Goal: Check status

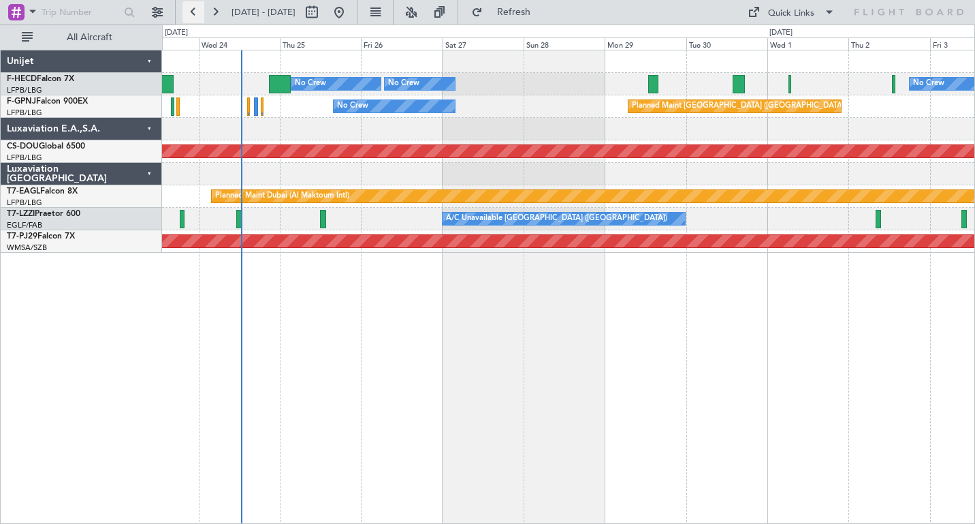
click at [191, 14] on button at bounding box center [193, 12] width 22 height 22
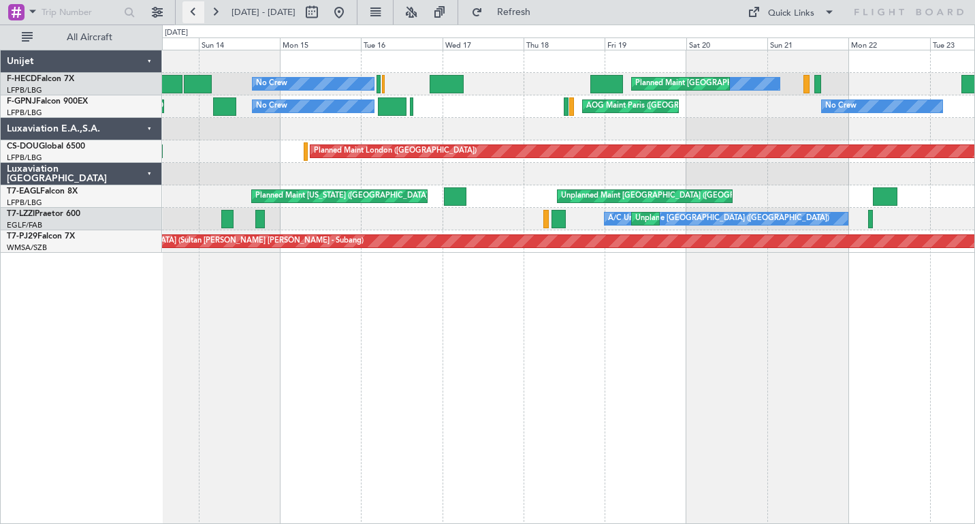
click at [191, 14] on button at bounding box center [193, 12] width 22 height 22
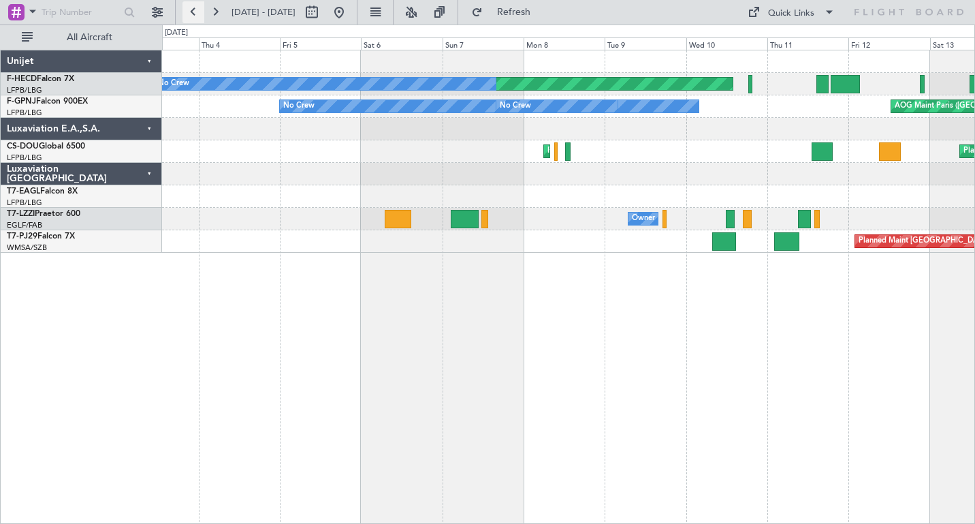
click at [191, 14] on button at bounding box center [193, 12] width 22 height 22
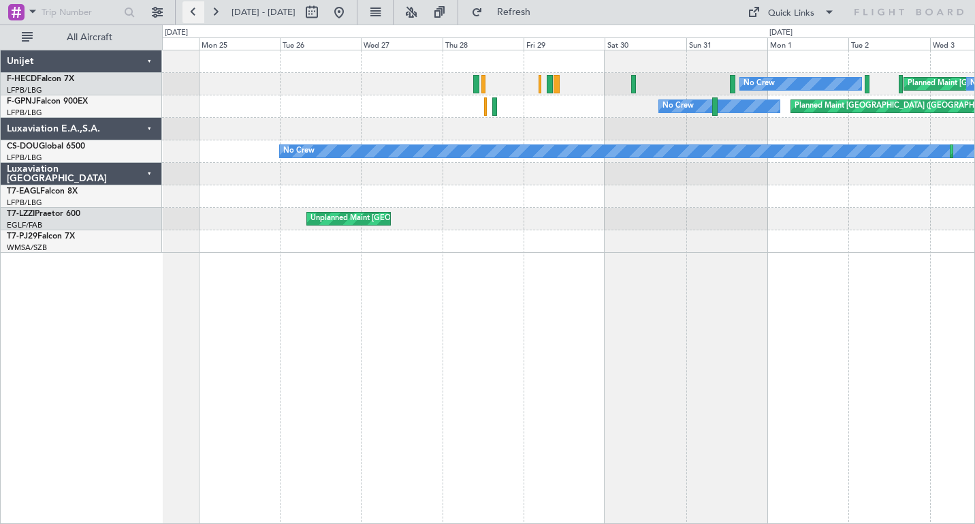
click at [191, 14] on button at bounding box center [193, 12] width 22 height 22
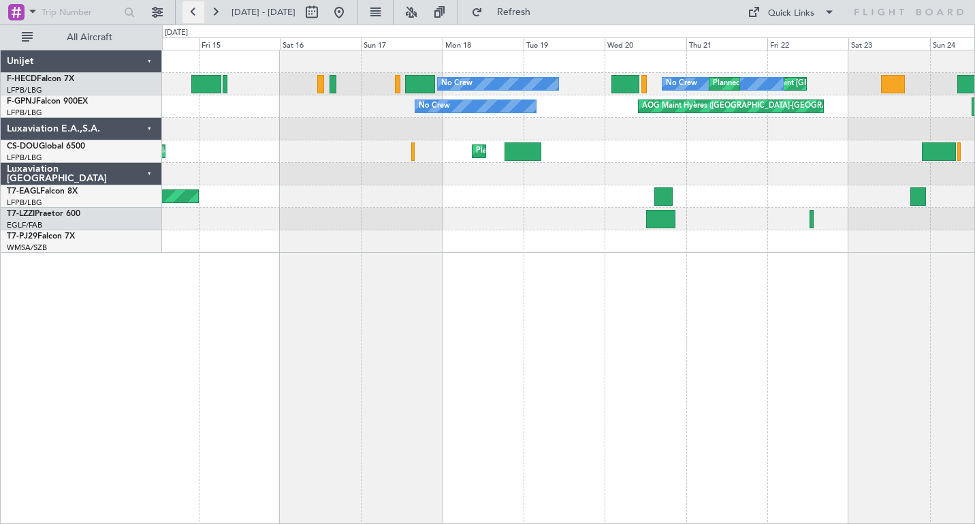
click at [191, 14] on button at bounding box center [193, 12] width 22 height 22
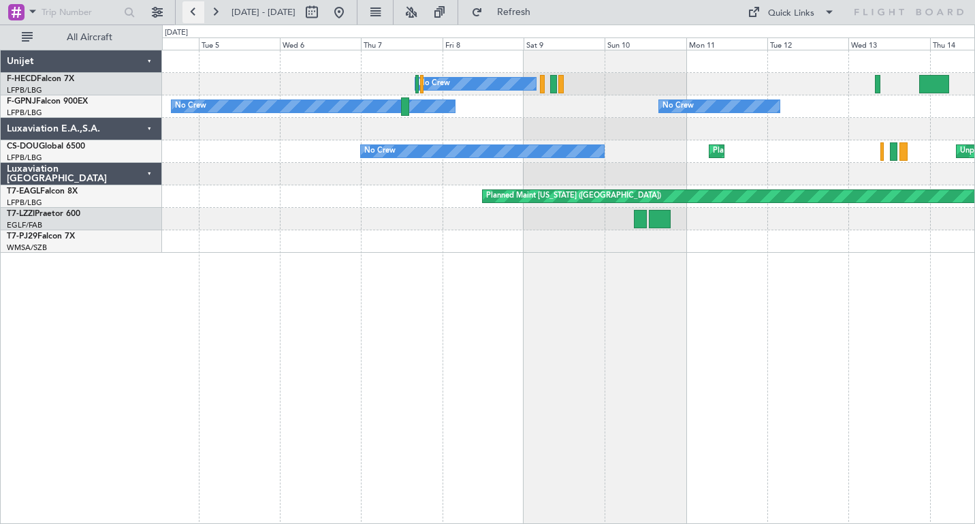
click at [191, 14] on button at bounding box center [193, 12] width 22 height 22
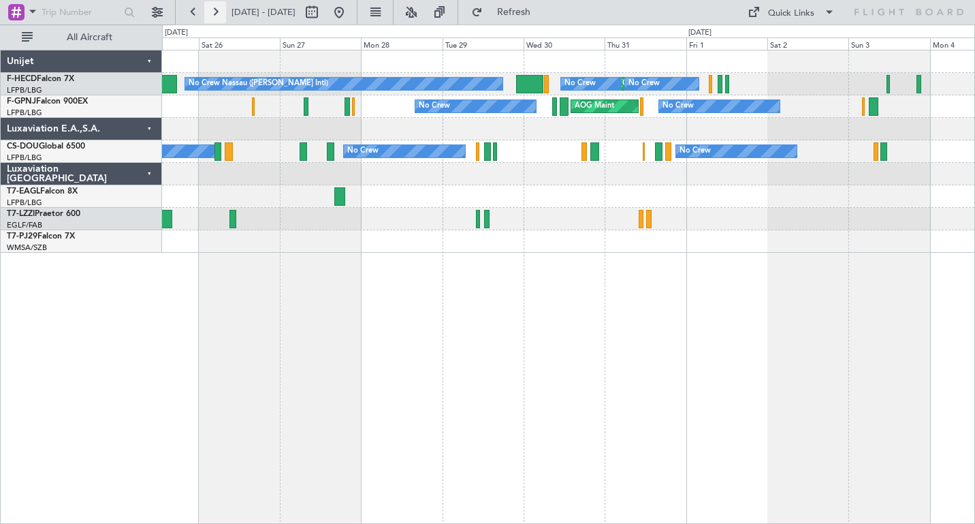
click at [216, 14] on button at bounding box center [215, 12] width 22 height 22
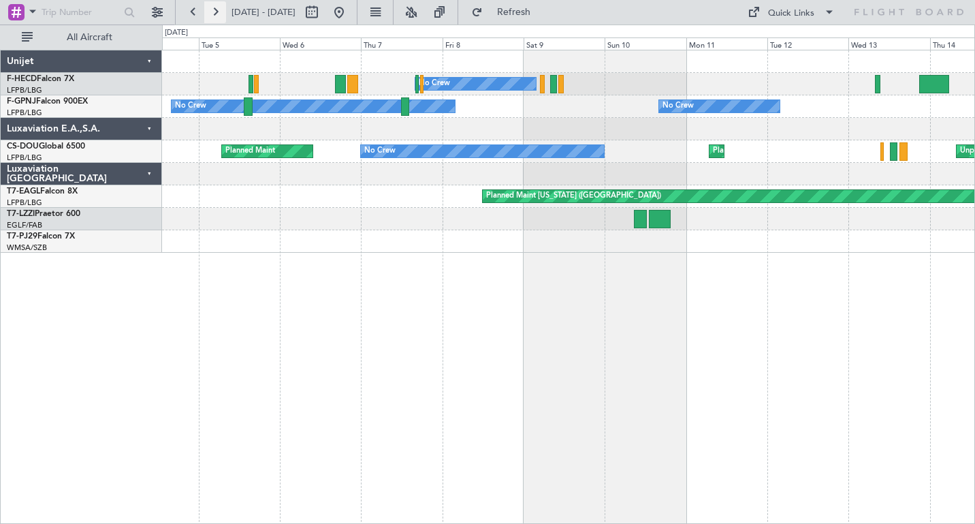
click at [216, 14] on button at bounding box center [215, 12] width 22 height 22
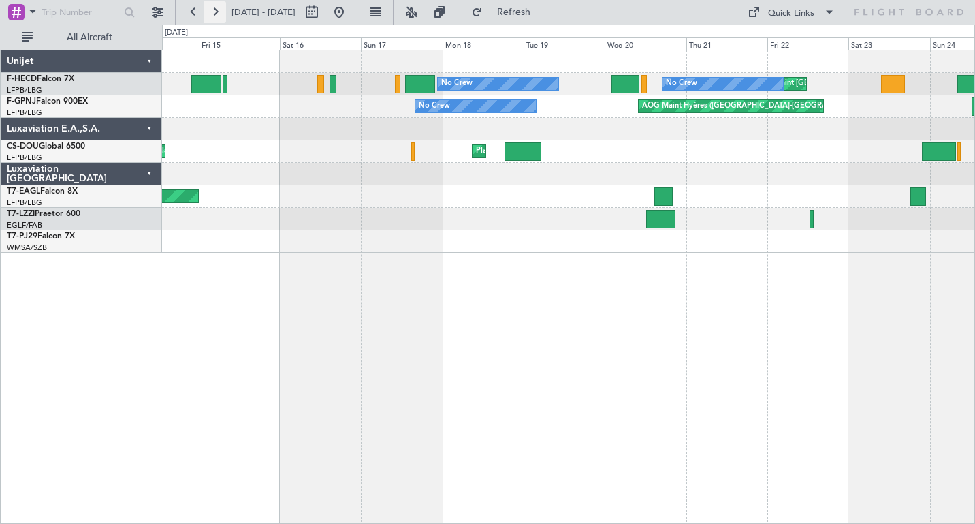
click at [212, 11] on button at bounding box center [215, 12] width 22 height 22
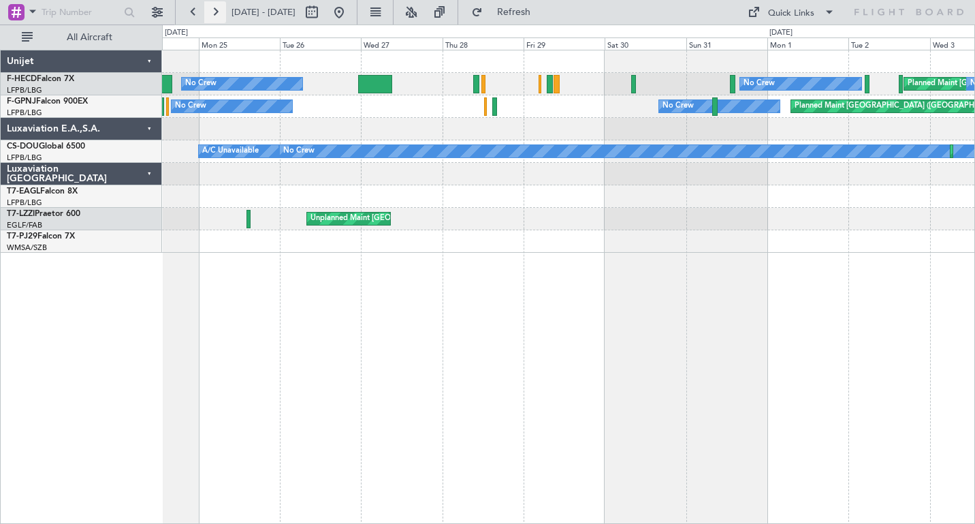
click at [212, 11] on button at bounding box center [215, 12] width 22 height 22
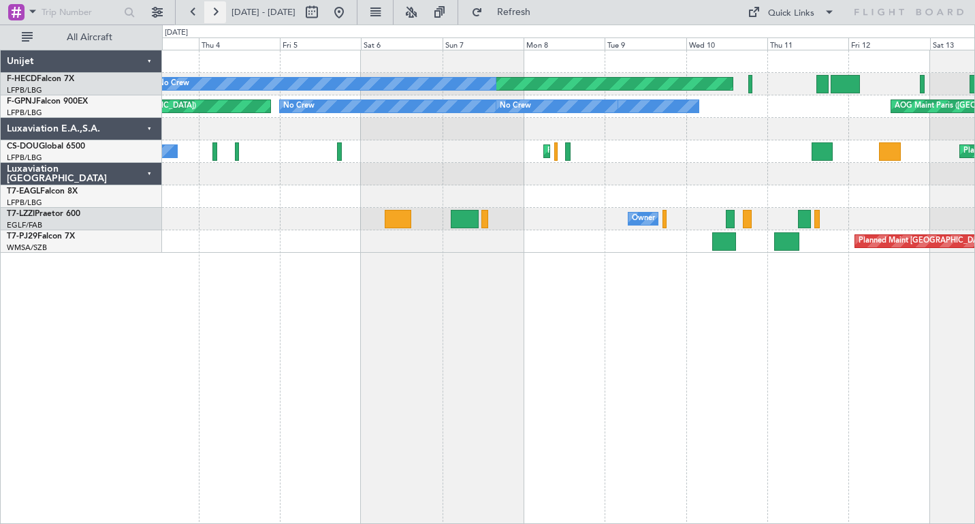
click at [212, 11] on button at bounding box center [215, 12] width 22 height 22
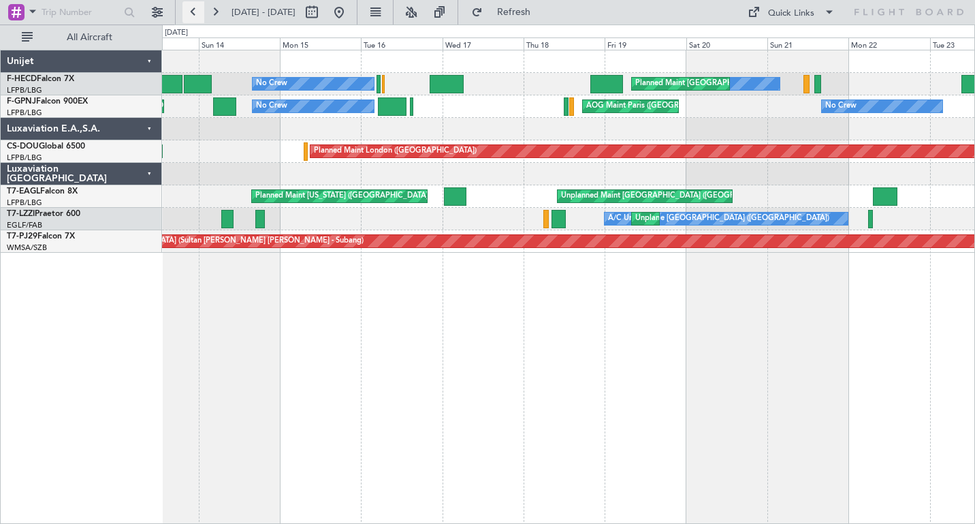
click at [191, 12] on button at bounding box center [193, 12] width 22 height 22
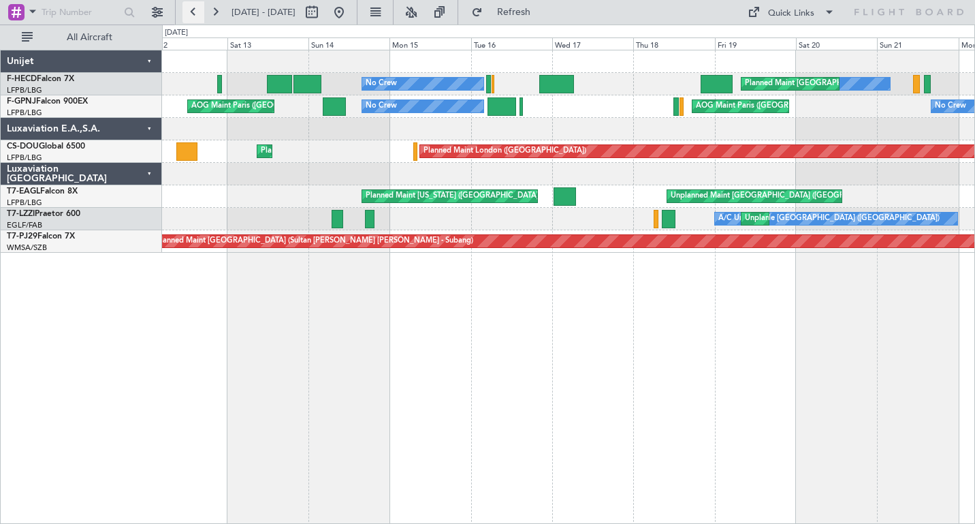
click at [191, 12] on button at bounding box center [193, 12] width 22 height 22
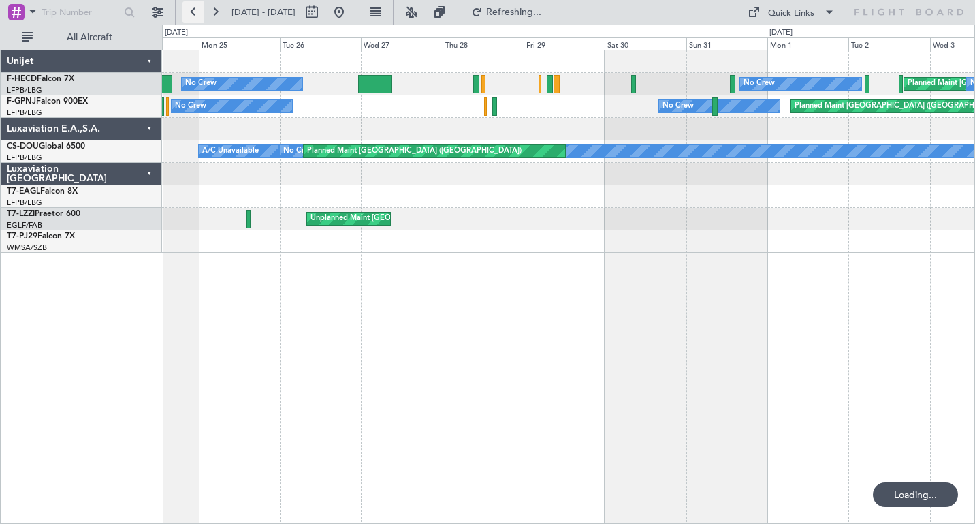
click at [191, 12] on button at bounding box center [193, 12] width 22 height 22
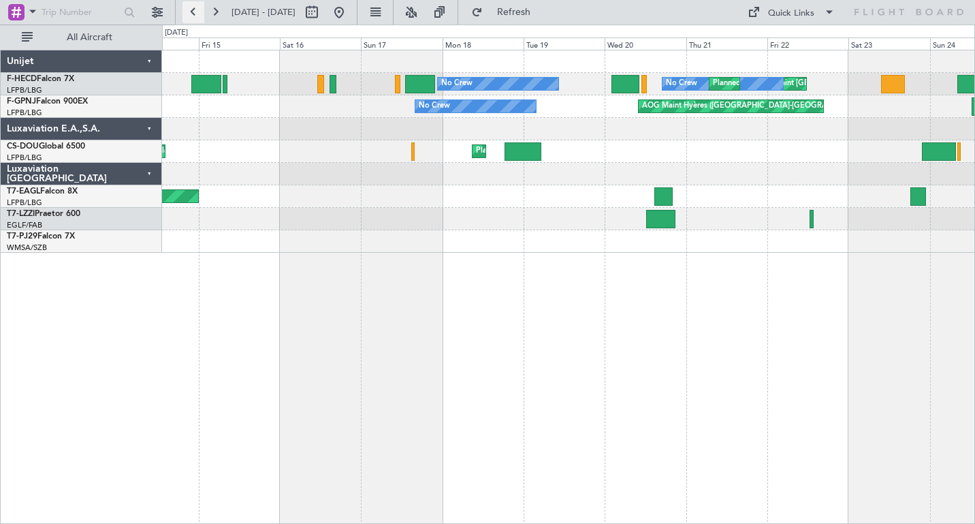
click at [191, 12] on button at bounding box center [193, 12] width 22 height 22
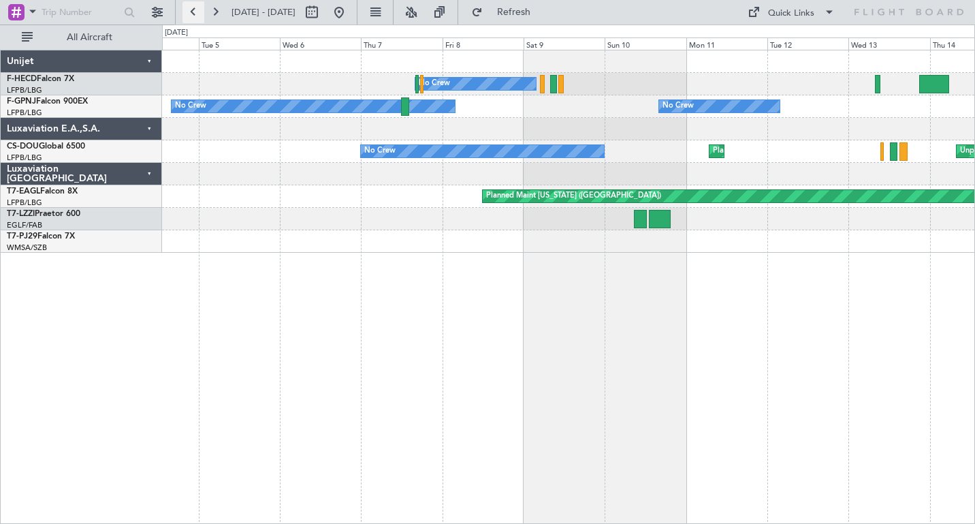
click at [191, 12] on button at bounding box center [193, 12] width 22 height 22
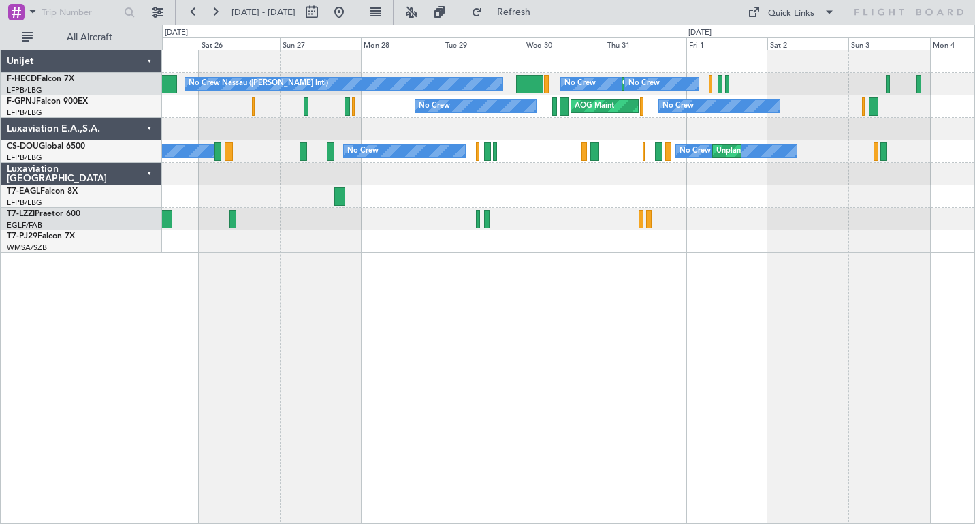
click at [216, 14] on button at bounding box center [215, 12] width 22 height 22
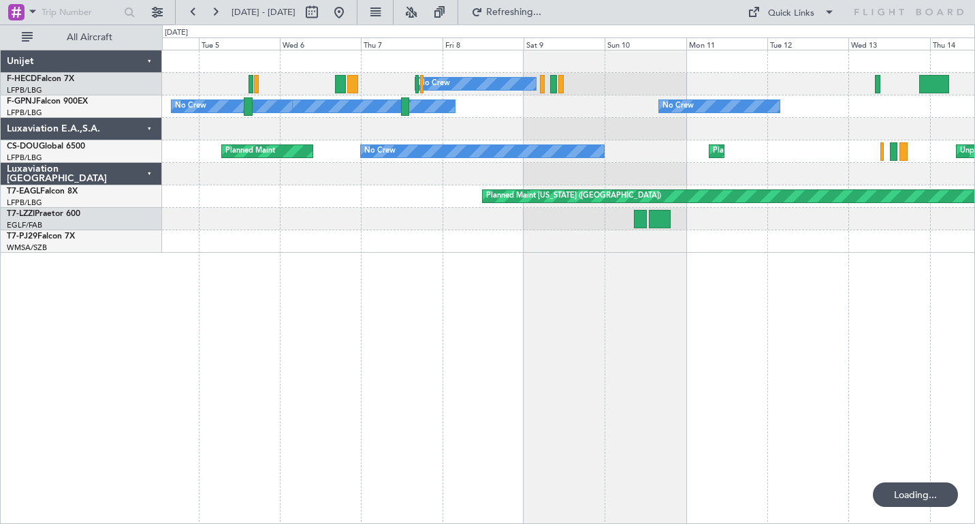
click at [216, 14] on button at bounding box center [215, 12] width 22 height 22
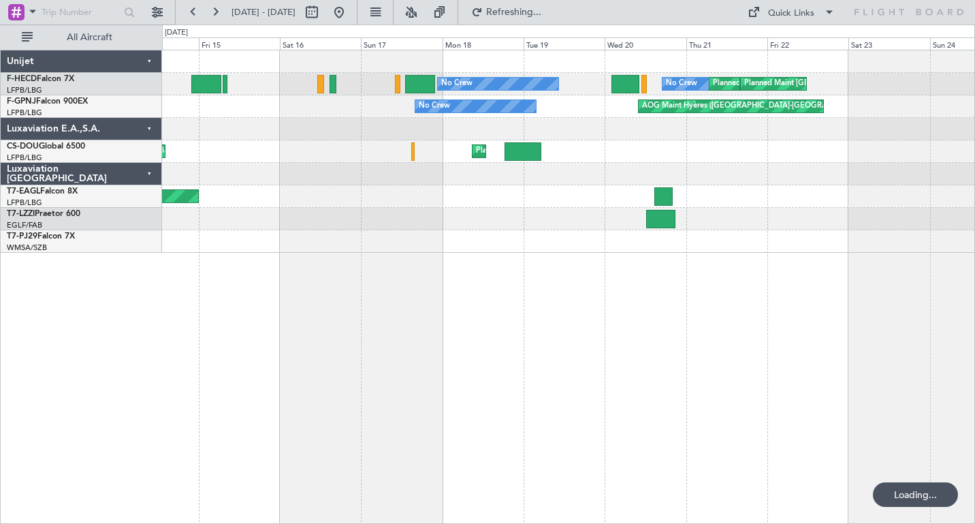
click at [216, 14] on button at bounding box center [215, 12] width 22 height 22
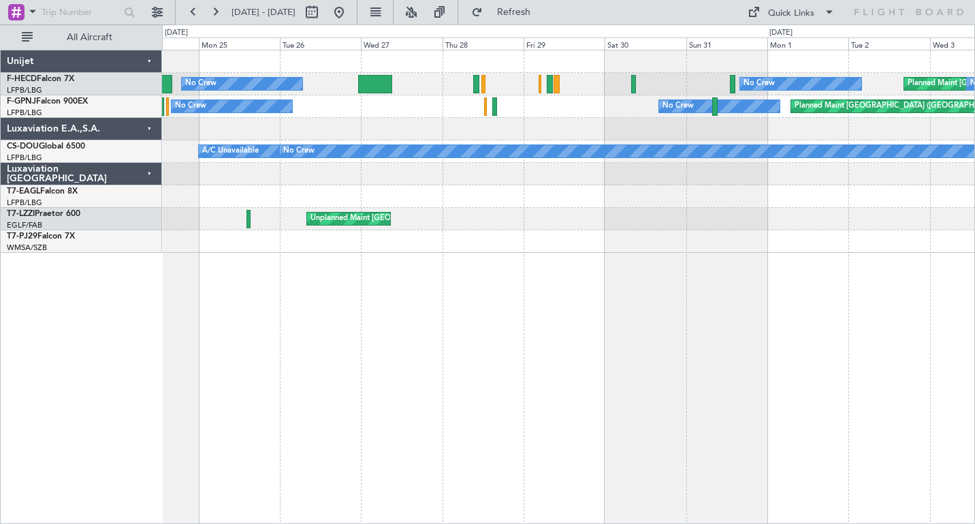
click at [216, 14] on button at bounding box center [215, 12] width 22 height 22
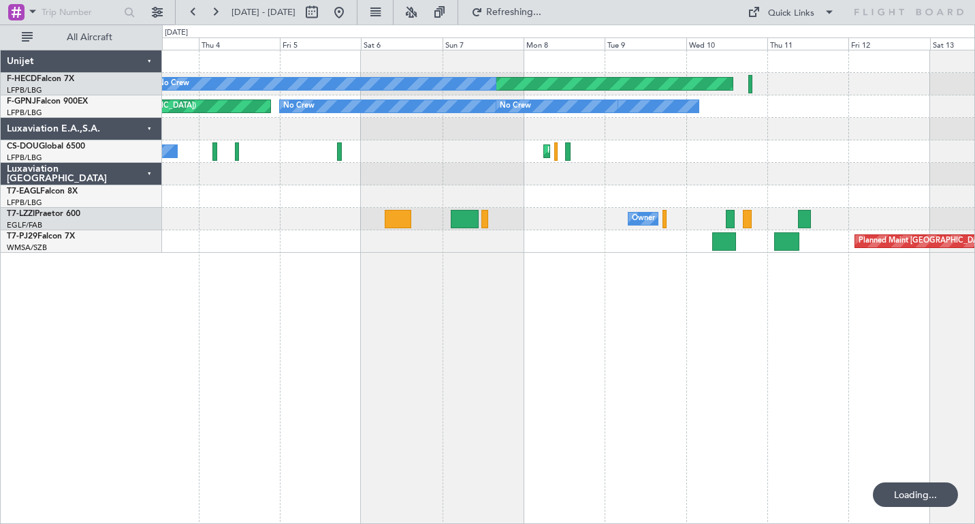
click at [216, 14] on button at bounding box center [215, 12] width 22 height 22
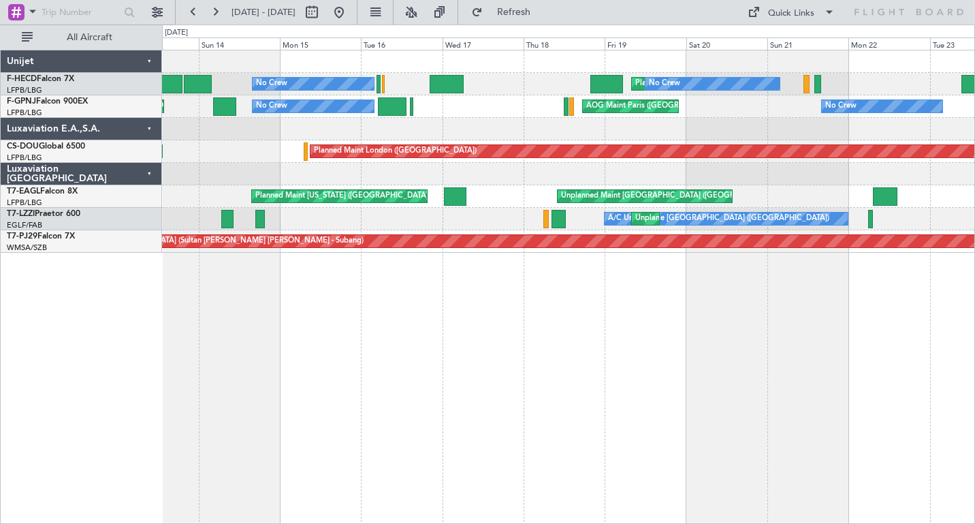
click at [216, 14] on button at bounding box center [215, 12] width 22 height 22
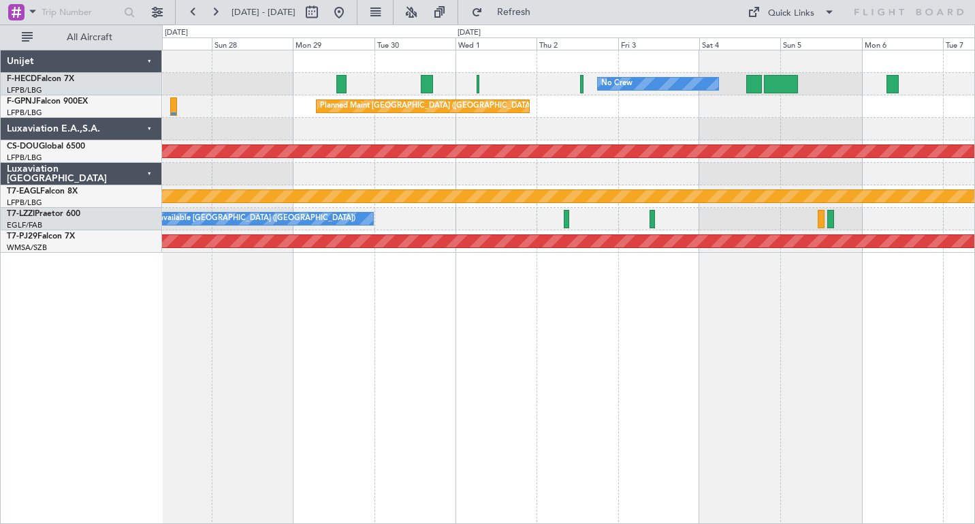
click at [453, 133] on div "No Crew No Crew Planned Maint [GEOGRAPHIC_DATA] ([GEOGRAPHIC_DATA]) No Crew Pla…" at bounding box center [568, 151] width 812 height 202
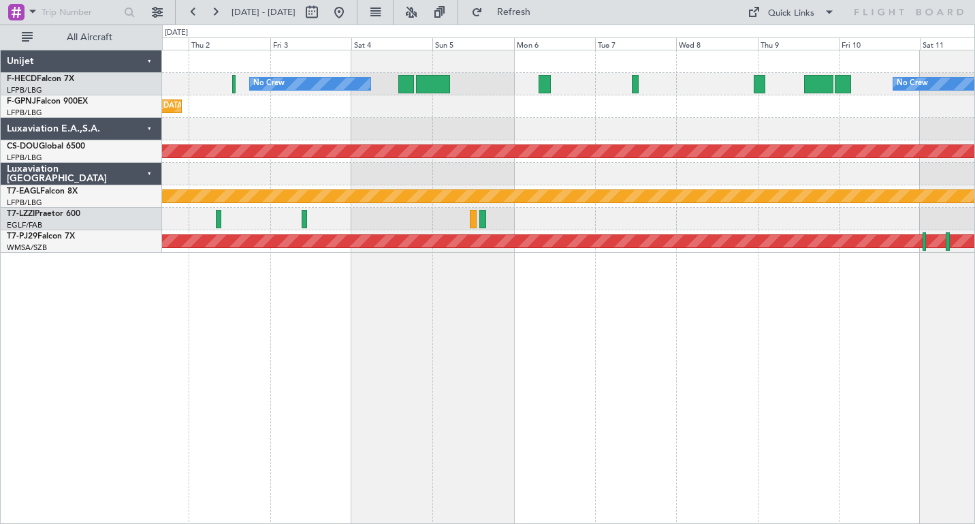
click at [444, 138] on div at bounding box center [568, 129] width 812 height 22
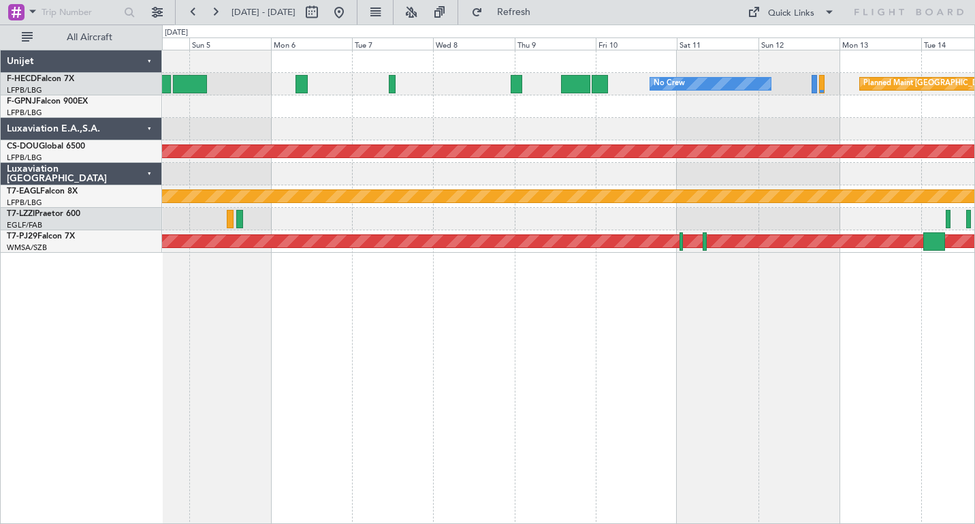
click at [536, 121] on div "No Crew Planned Maint [GEOGRAPHIC_DATA] ([GEOGRAPHIC_DATA]) No Crew Planned Mai…" at bounding box center [568, 151] width 812 height 202
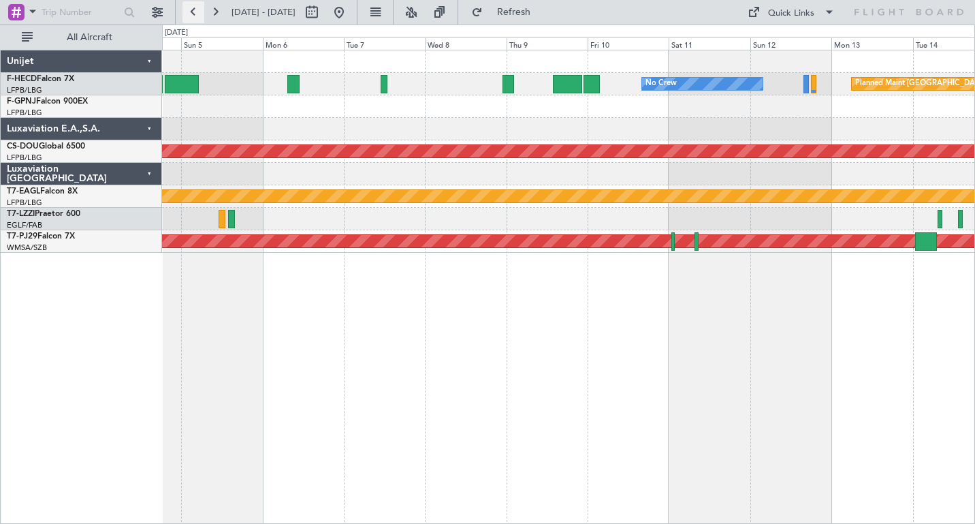
click at [194, 12] on button at bounding box center [193, 12] width 22 height 22
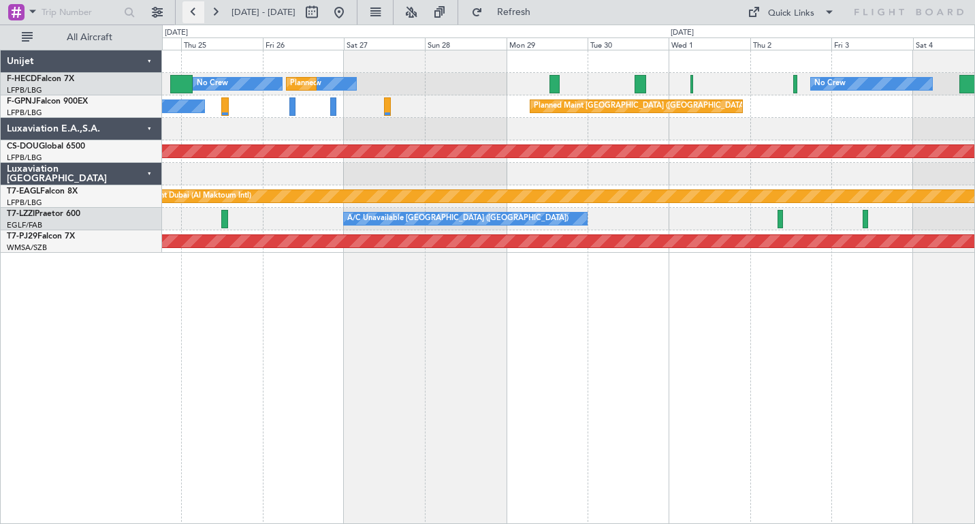
click at [194, 12] on button at bounding box center [193, 12] width 22 height 22
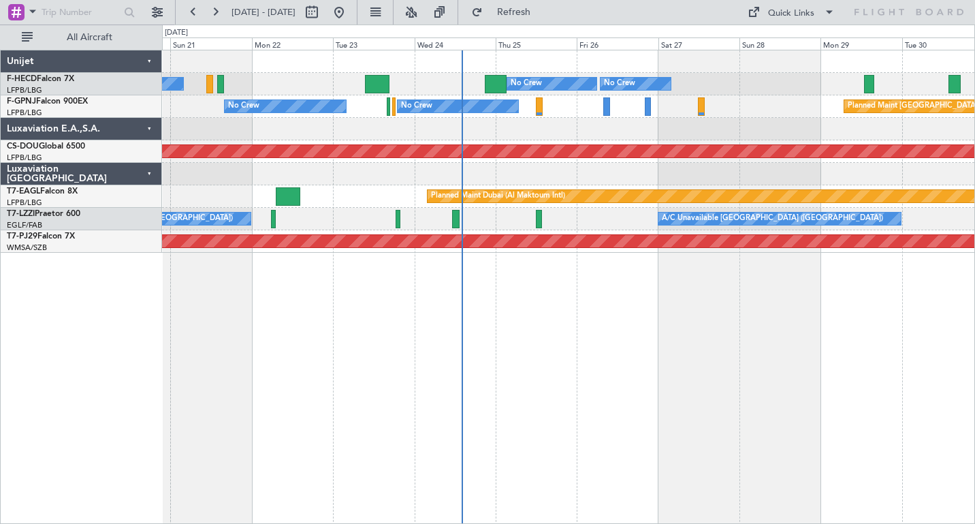
click at [225, 310] on div "No Crew No Crew Planned Maint [GEOGRAPHIC_DATA] ([GEOGRAPHIC_DATA]) No Crew Pla…" at bounding box center [568, 287] width 813 height 474
